Goal: Task Accomplishment & Management: Use online tool/utility

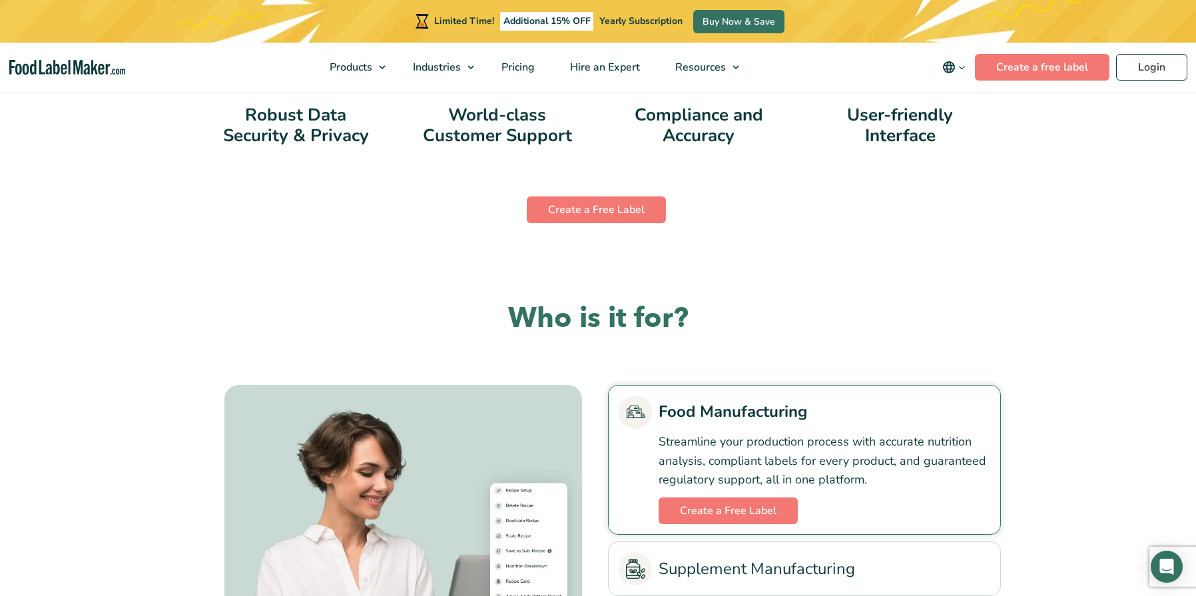
scroll to position [2766, 0]
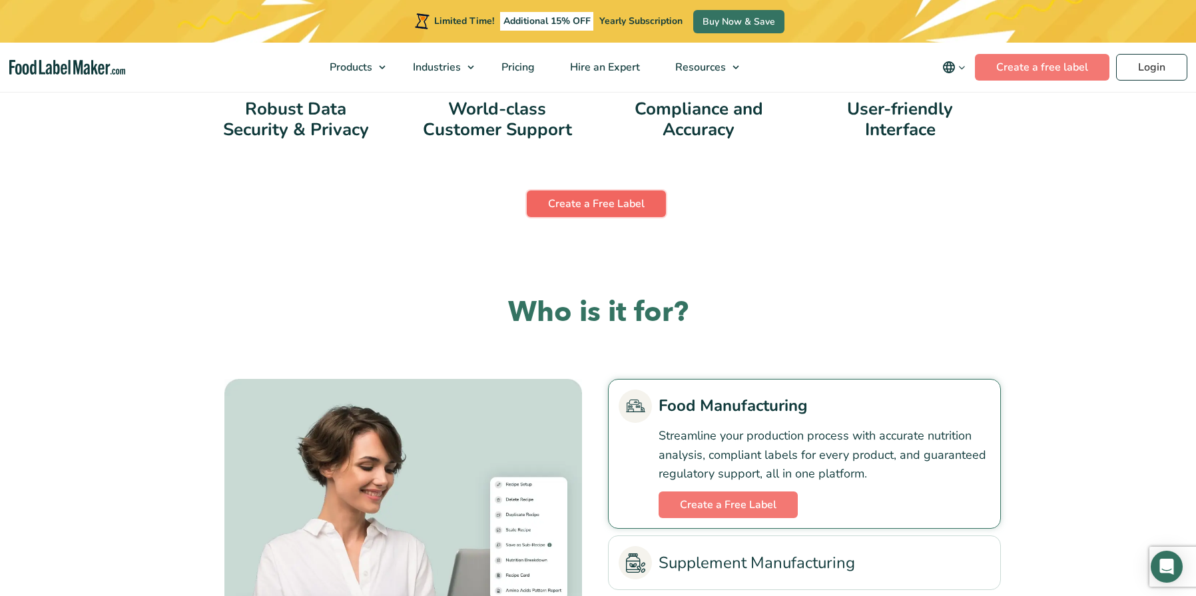
click at [601, 201] on link "Create a Free Label" at bounding box center [596, 204] width 139 height 27
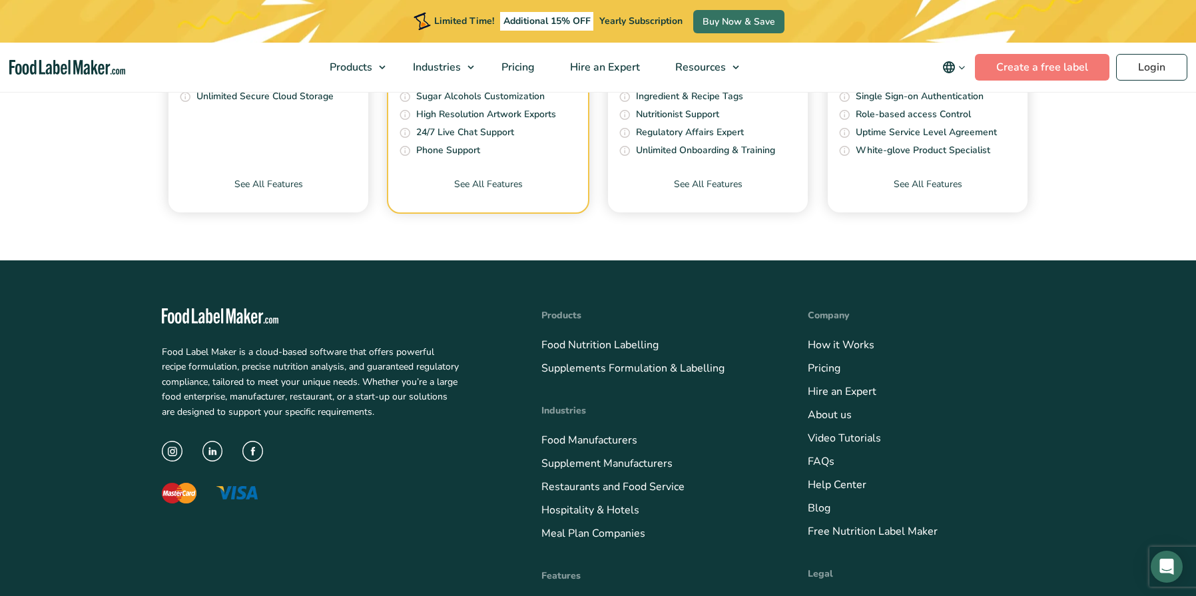
scroll to position [5200, 0]
